Goal: Find specific page/section: Find specific page/section

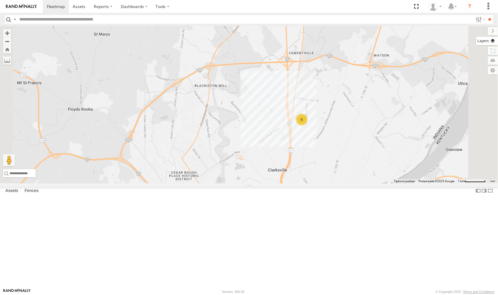
click at [491, 41] on label at bounding box center [487, 41] width 22 height 8
click at [0, 0] on label at bounding box center [0, 0] width 0 height 0
click at [0, 0] on span "Satellite + Roadmap" at bounding box center [0, 0] width 0 height 0
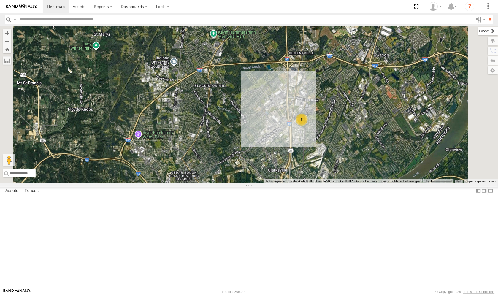
click at [478, 33] on label at bounding box center [488, 31] width 20 height 8
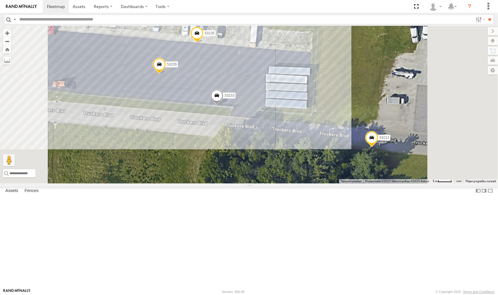
drag, startPoint x: 367, startPoint y: 147, endPoint x: 342, endPoint y: 161, distance: 28.0
click at [342, 161] on div "53147 53247 53258 53217 53137 53241 53235 53146 53271 53216 53225 53246 53222 5…" at bounding box center [249, 104] width 498 height 157
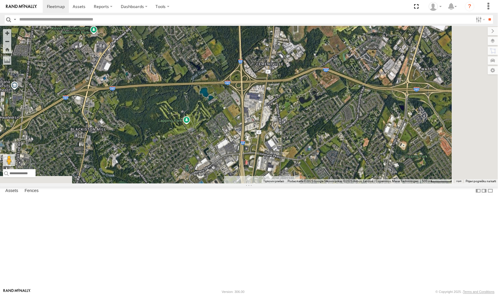
drag, startPoint x: 346, startPoint y: 169, endPoint x: 342, endPoint y: 110, distance: 59.8
click at [343, 67] on div "53147 53247 53258 53217 53137 53241 53235 53146 53271 53216 53225 53246 53222 5…" at bounding box center [249, 104] width 498 height 157
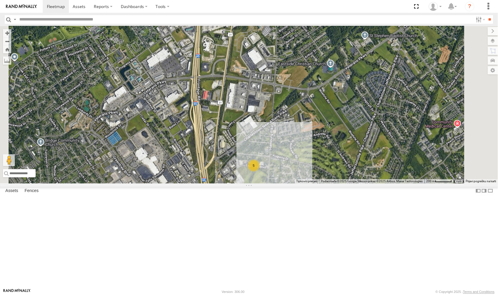
click at [90, 22] on input "text" at bounding box center [245, 19] width 456 height 9
type input "*****"
click at [486, 15] on input "**" at bounding box center [489, 19] width 7 height 9
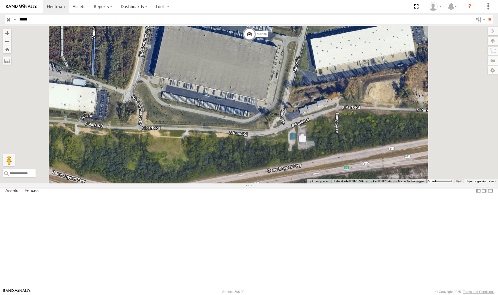
click at [8, 19] on input "button" at bounding box center [9, 19] width 8 height 9
